Goal: Transaction & Acquisition: Purchase product/service

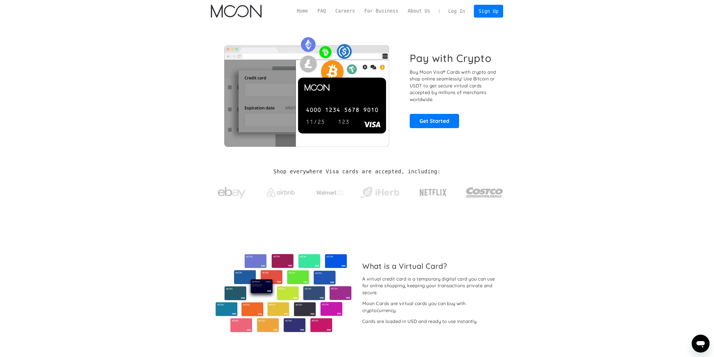
click at [498, 126] on div "Pay with Crypto Buy Moon Visa® Cards with crypto and shop online seamlessly! Us…" at bounding box center [357, 89] width 292 height 113
click at [447, 117] on link "Get Started" at bounding box center [434, 121] width 49 height 14
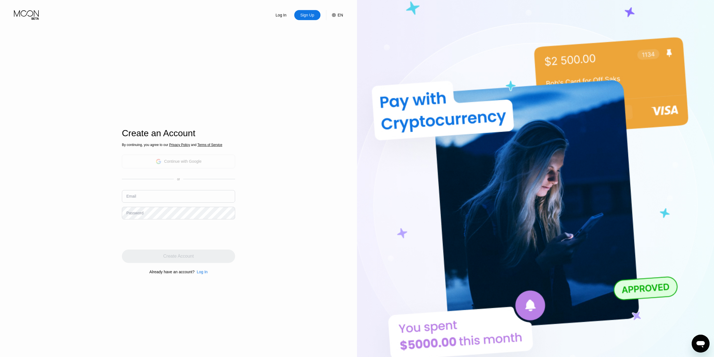
click at [184, 159] on div "Continue with Google" at bounding box center [182, 161] width 37 height 4
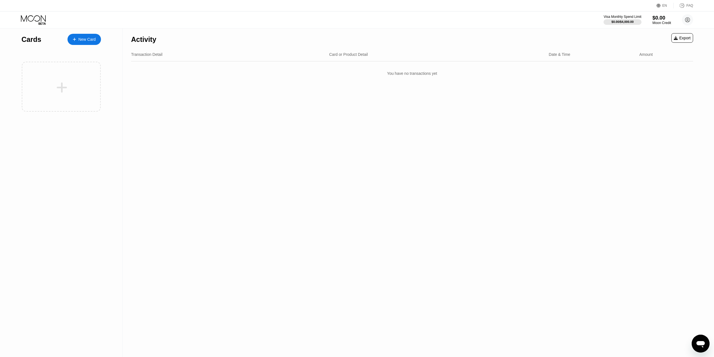
click at [665, 18] on div "$0.00" at bounding box center [662, 18] width 19 height 6
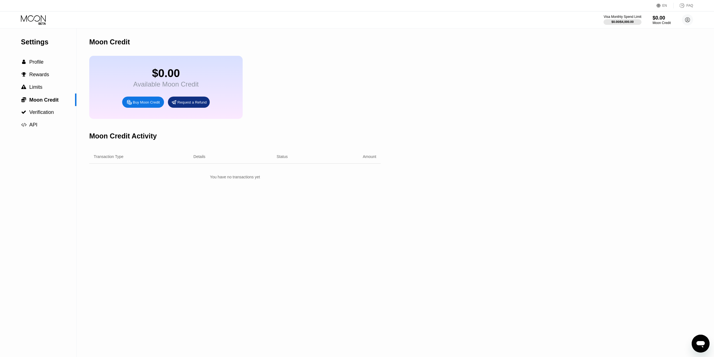
click at [144, 105] on div "Buy Moon Credit" at bounding box center [146, 102] width 27 height 5
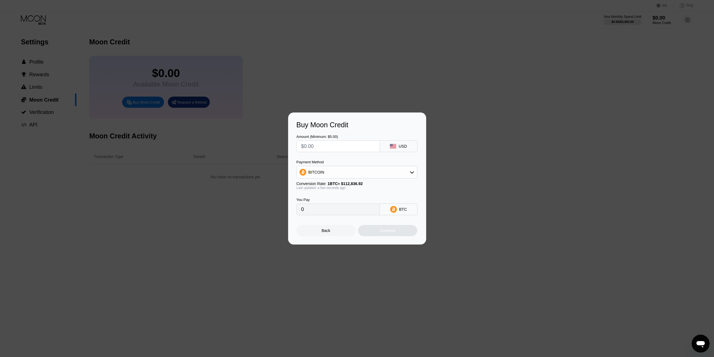
click at [401, 149] on div "USD" at bounding box center [399, 146] width 38 height 12
click at [358, 177] on div "BITCOIN" at bounding box center [357, 172] width 120 height 11
click at [338, 198] on div "USDT on TRON" at bounding box center [360, 200] width 105 height 4
type input "0.00"
click at [329, 229] on div "Back" at bounding box center [326, 230] width 59 height 11
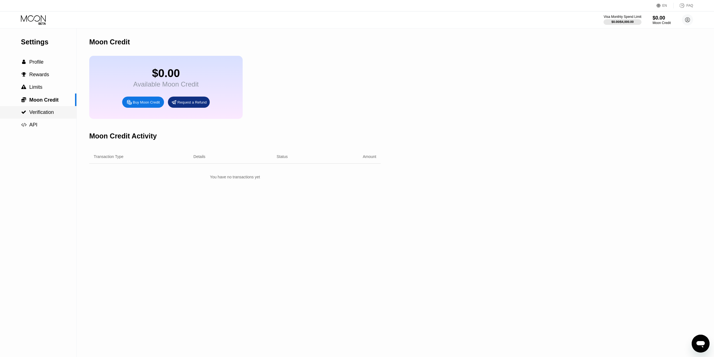
click at [41, 113] on span "Verification" at bounding box center [41, 112] width 25 height 6
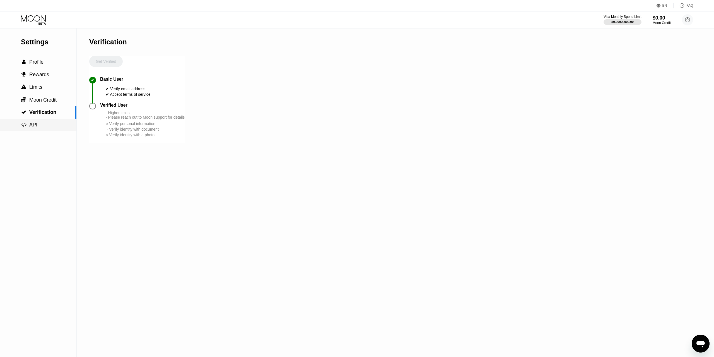
click at [45, 122] on div " API" at bounding box center [38, 125] width 76 height 13
click at [38, 107] on div " Verification" at bounding box center [38, 112] width 76 height 13
click at [37, 100] on span "Moon Credit" at bounding box center [42, 100] width 27 height 6
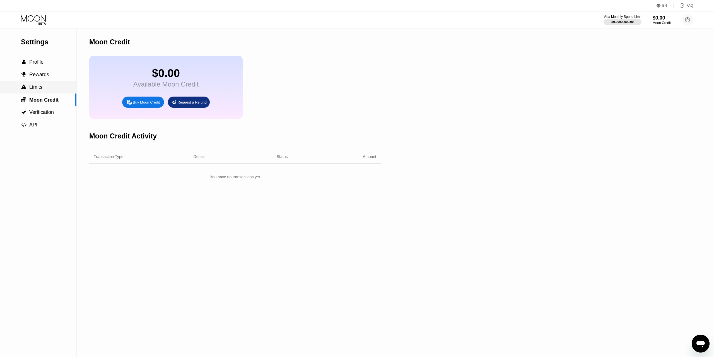
click at [35, 86] on span "Limits" at bounding box center [35, 87] width 13 height 6
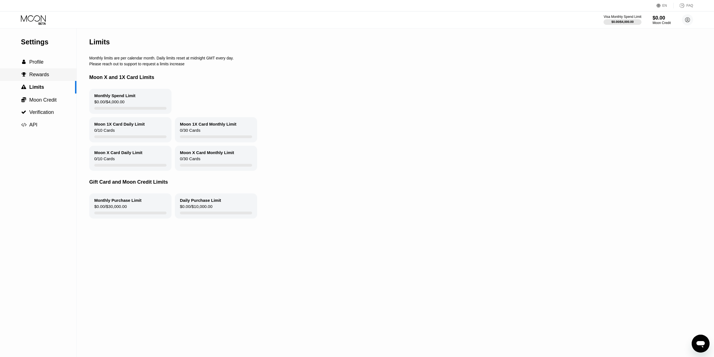
click at [34, 72] on div " Rewards" at bounding box center [38, 74] width 76 height 13
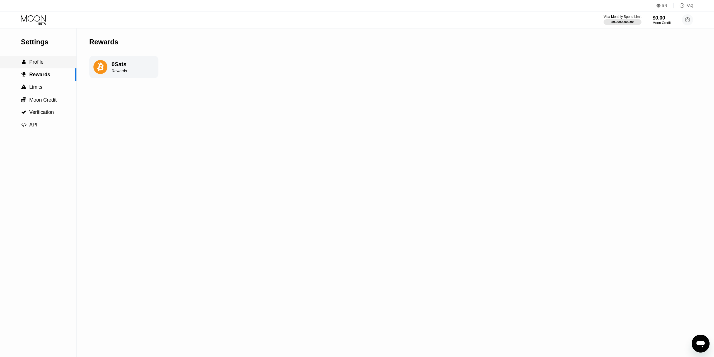
click at [35, 63] on span "Profile" at bounding box center [36, 62] width 14 height 6
